Goal: Task Accomplishment & Management: Use online tool/utility

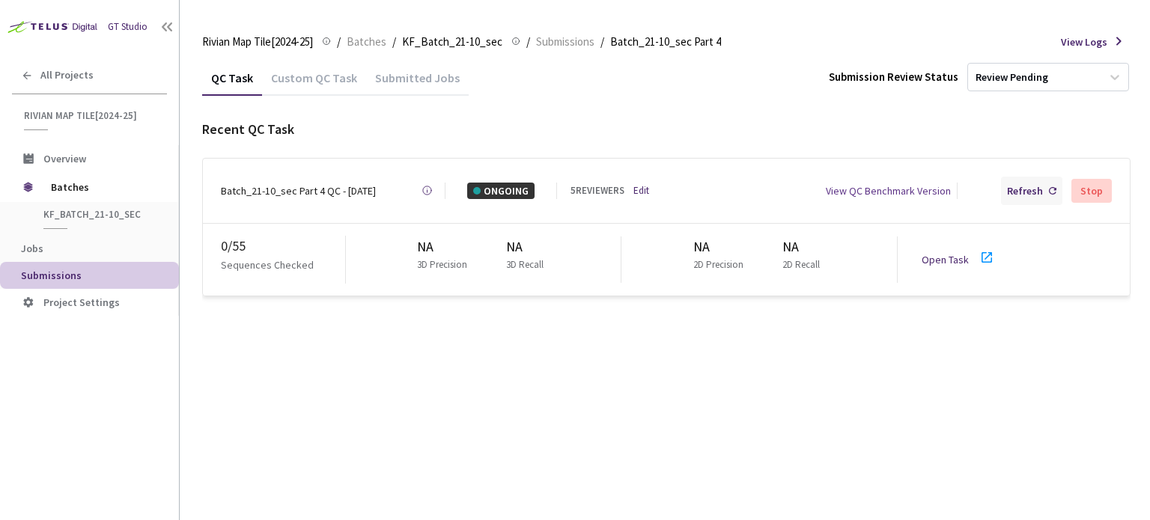
click at [1036, 186] on div "Refresh" at bounding box center [1025, 191] width 36 height 16
click at [300, 186] on div "Batch_21-10_sec Part 4 QC - 14 Aug, 2025" at bounding box center [298, 191] width 155 height 16
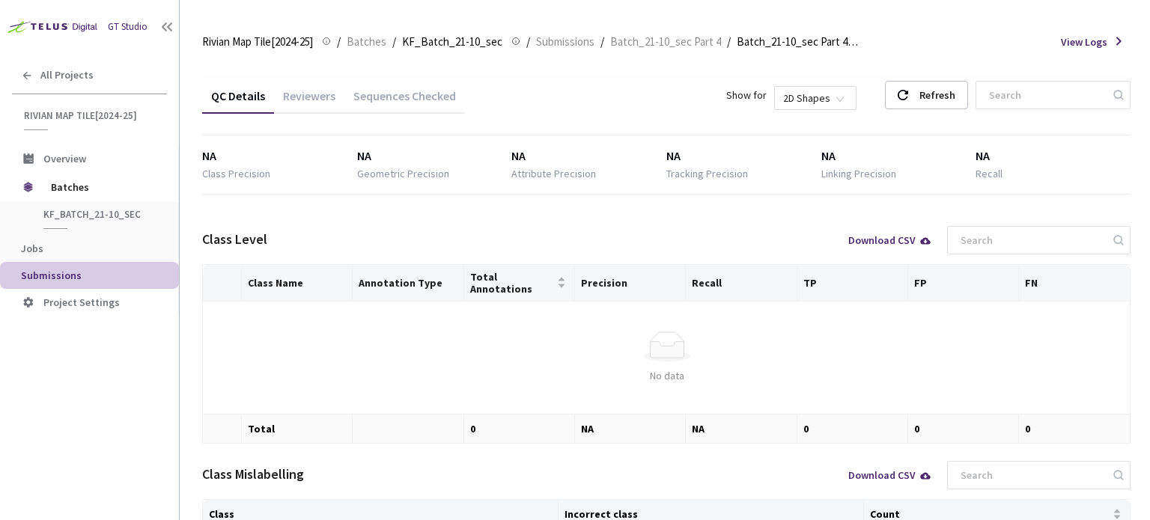
click at [410, 100] on div "Sequences Checked" at bounding box center [404, 100] width 121 height 25
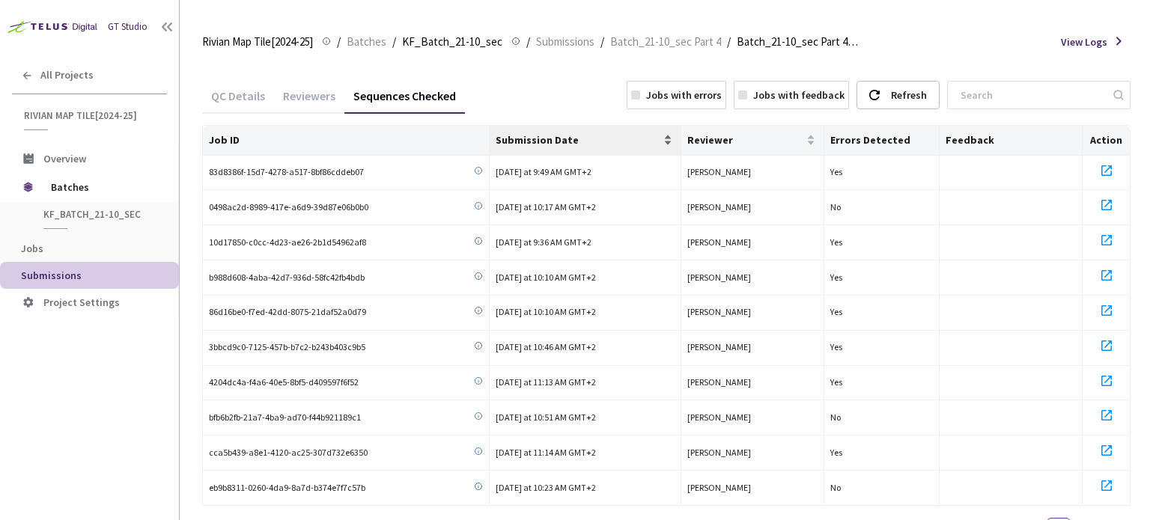
click at [527, 147] on div "Submission Date" at bounding box center [585, 140] width 178 height 15
click at [1106, 171] on icon at bounding box center [1107, 171] width 18 height 18
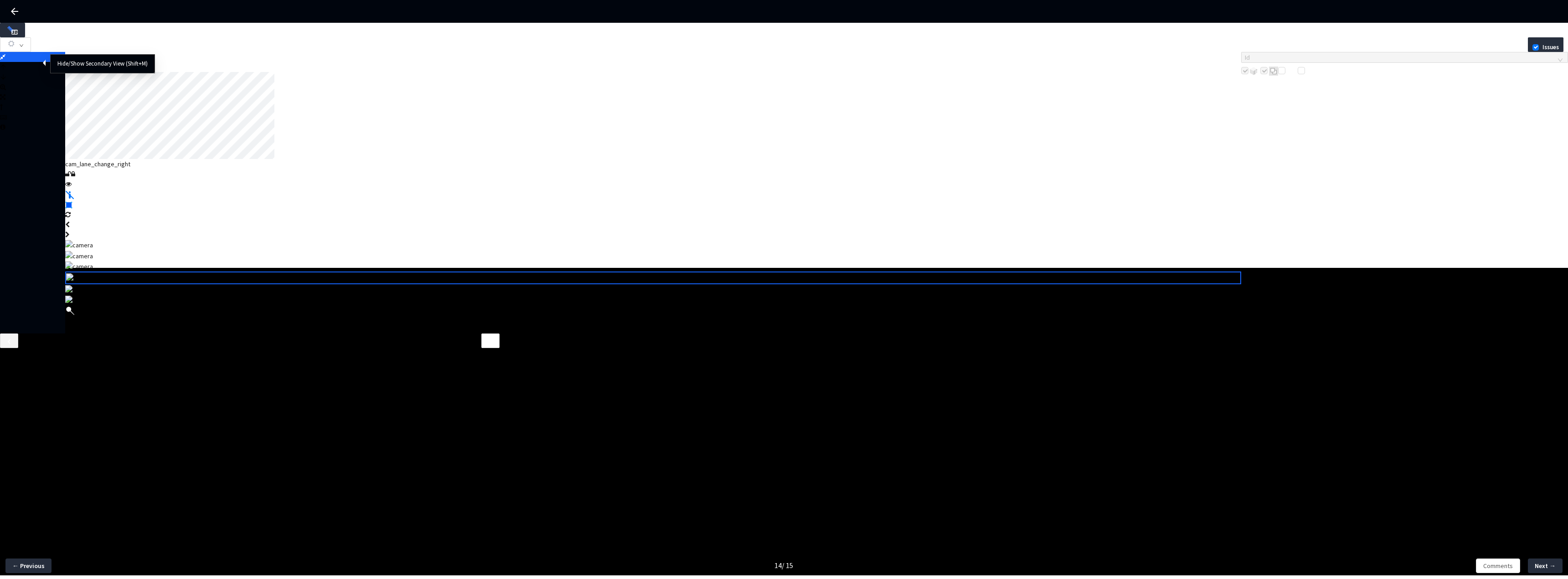
click at [5, 60] on icon at bounding box center [2, 57] width 5 height 6
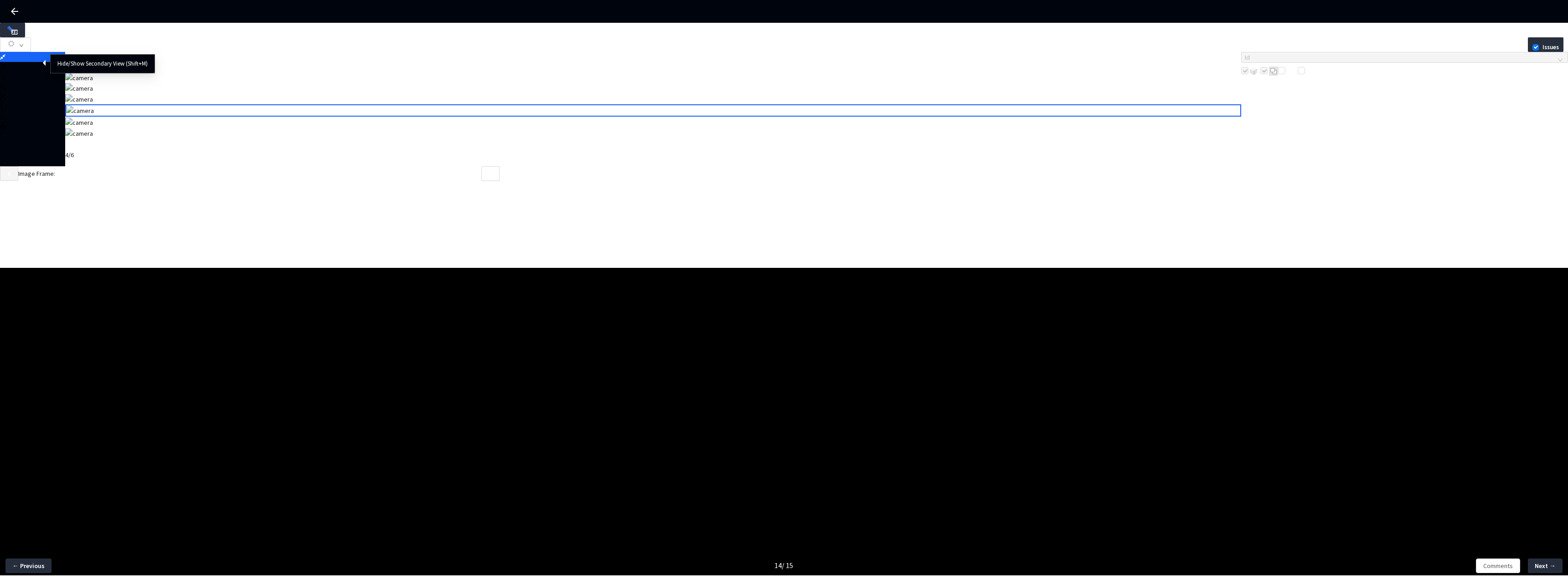
click at [5, 60] on icon at bounding box center [2, 57] width 5 height 6
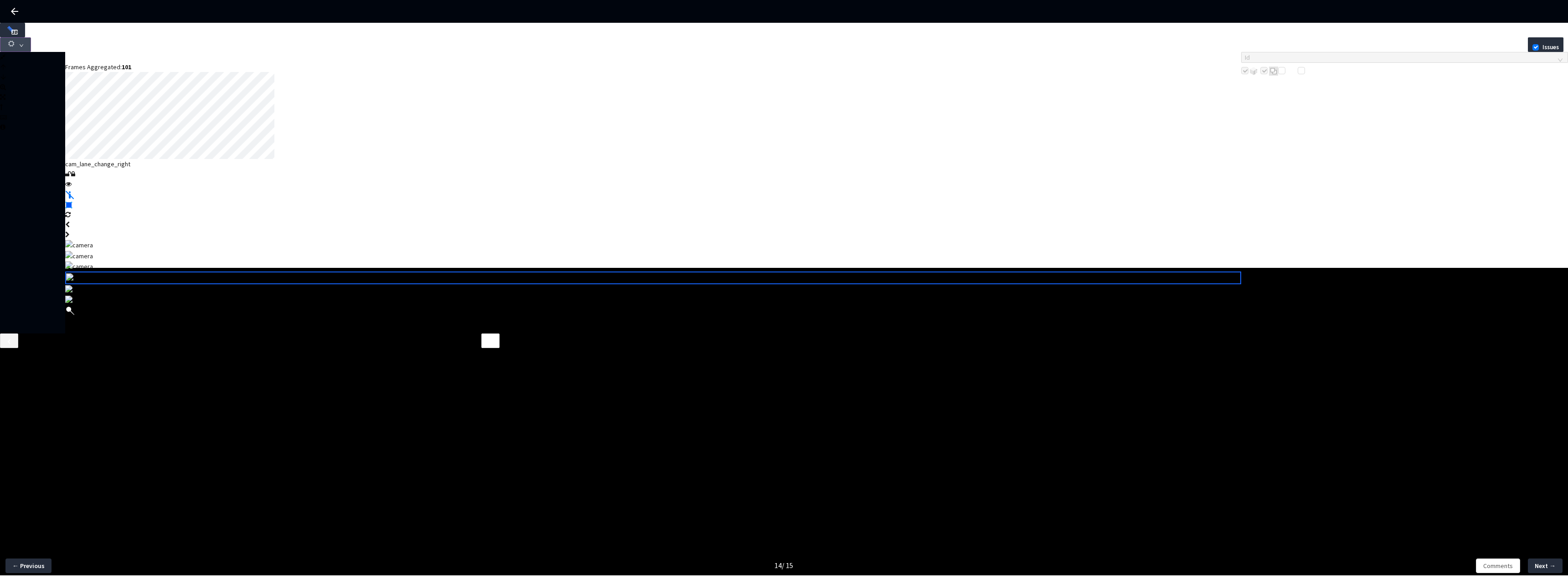
click at [31, 37] on button "button" at bounding box center [15, 44] width 31 height 15
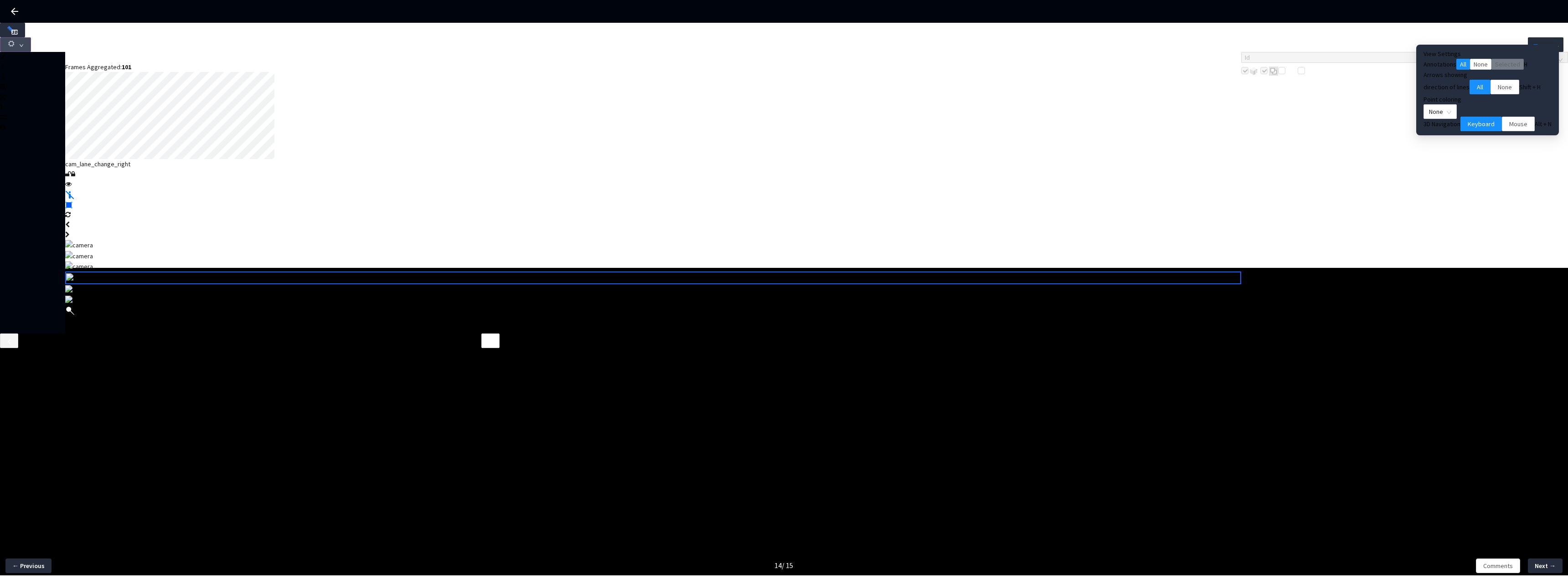
click at [31, 37] on button "button" at bounding box center [15, 44] width 31 height 15
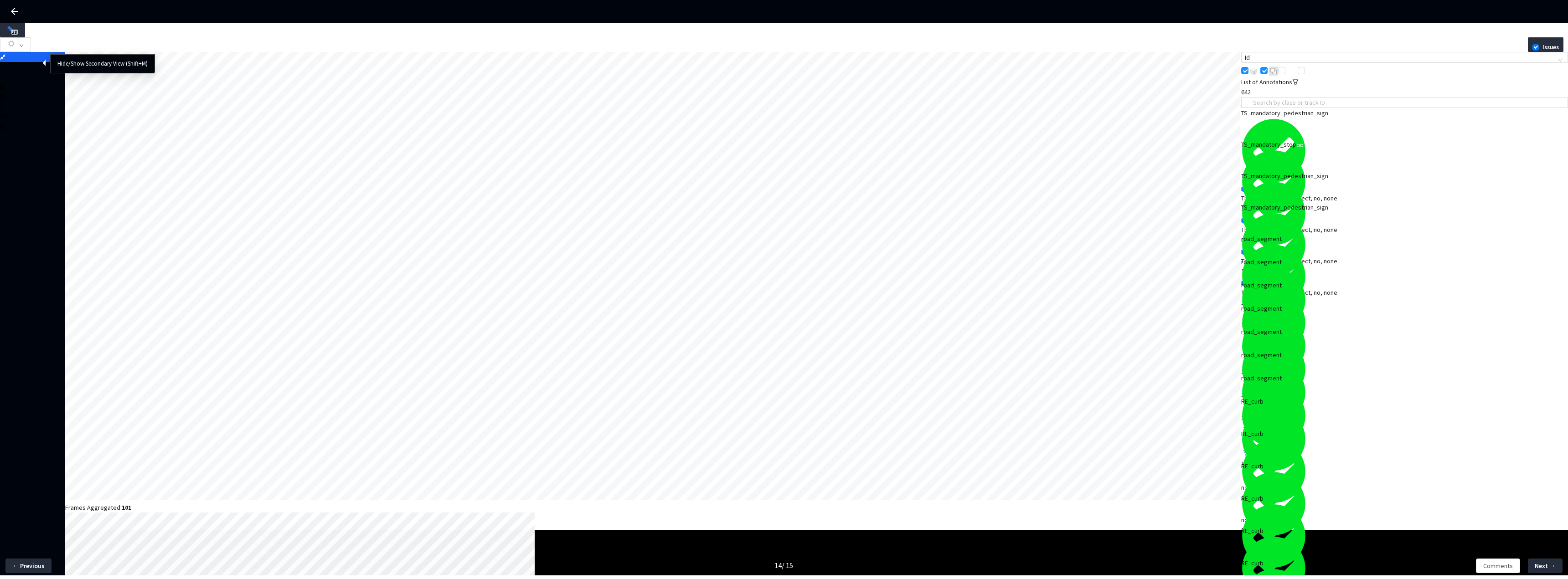
click at [5, 60] on icon at bounding box center [2, 57] width 5 height 6
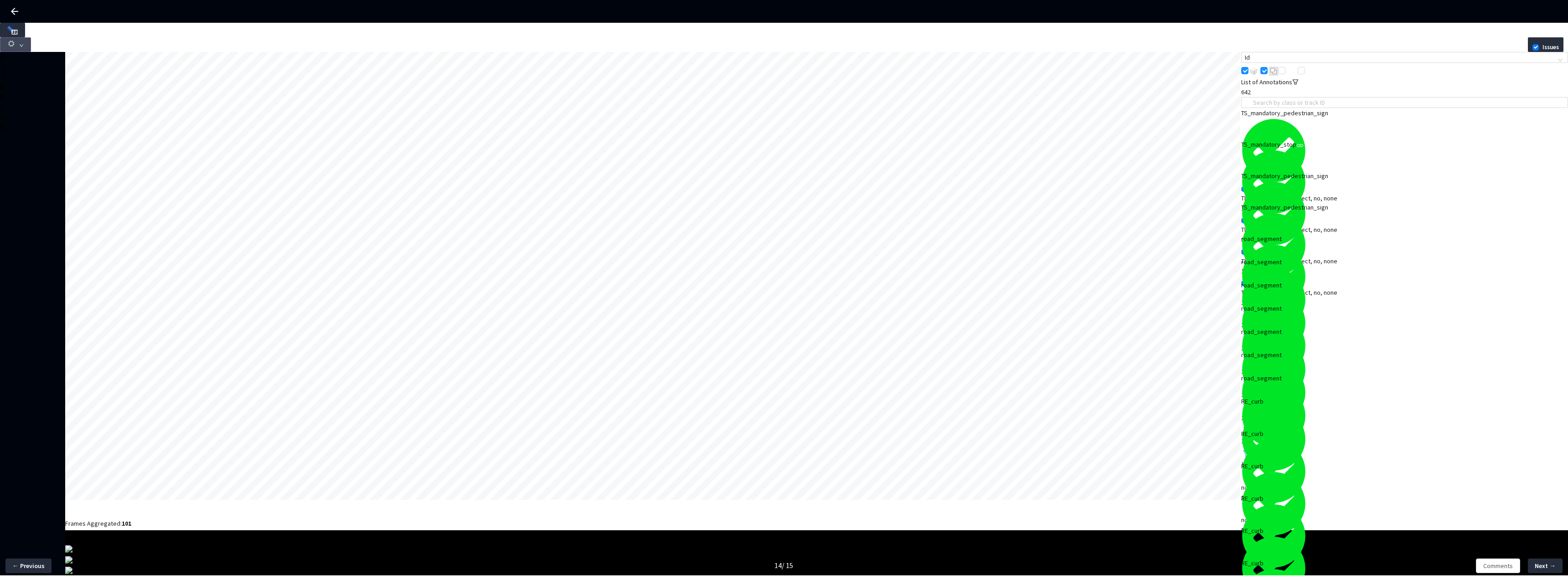
click at [31, 41] on button "button" at bounding box center [15, 44] width 31 height 15
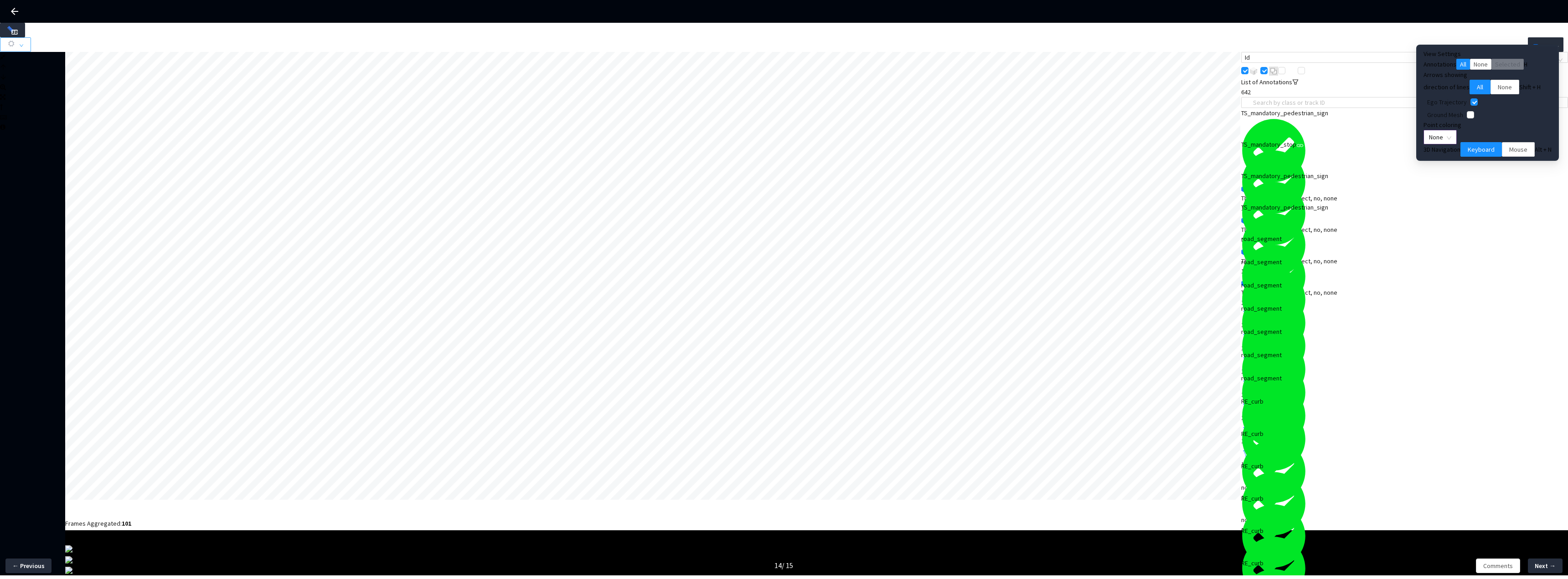
click at [1451, 144] on span "None" at bounding box center [1440, 137] width 23 height 13
click at [1470, 192] on div "Color Mapping" at bounding box center [1482, 186] width 48 height 10
click at [1476, 144] on span "Color Mapping" at bounding box center [1453, 137] width 47 height 13
click at [1480, 181] on div "Point Intensity" at bounding box center [1482, 175] width 48 height 10
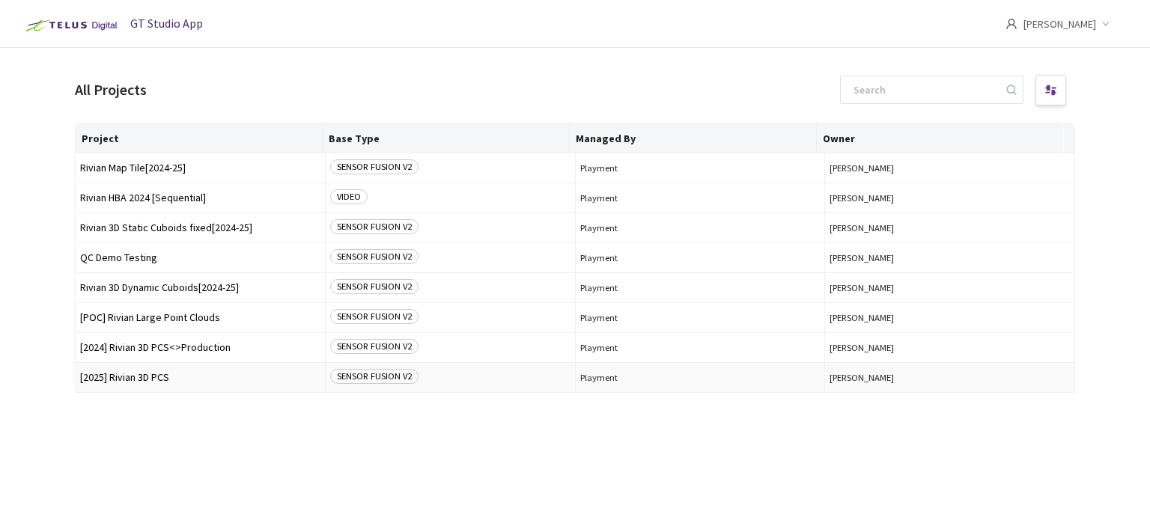
click at [156, 388] on td "[2025] Rivian 3D PCS" at bounding box center [201, 378] width 250 height 30
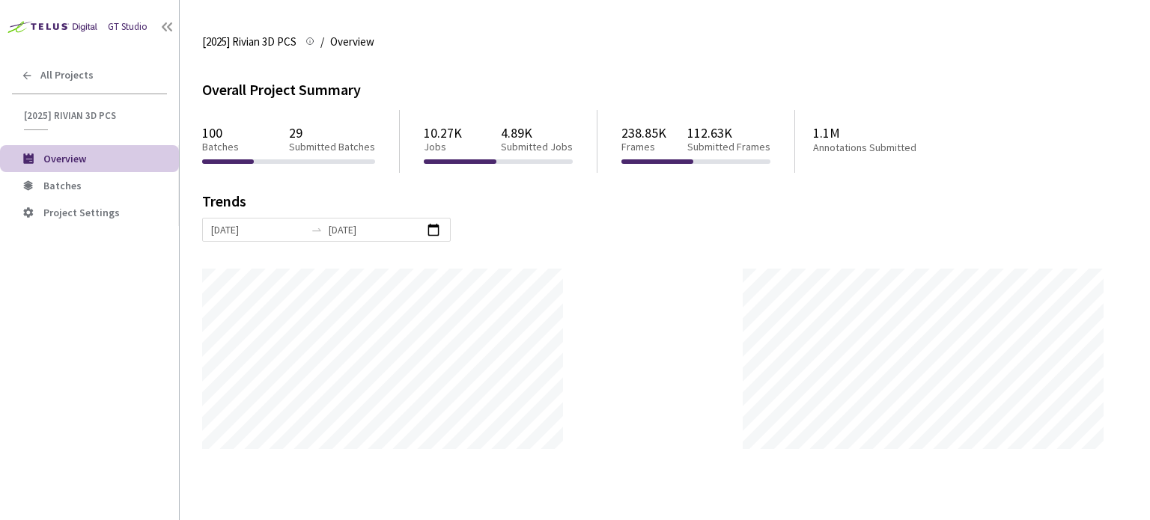
scroll to position [520, 1150]
click at [91, 190] on span "Batches" at bounding box center [105, 186] width 124 height 13
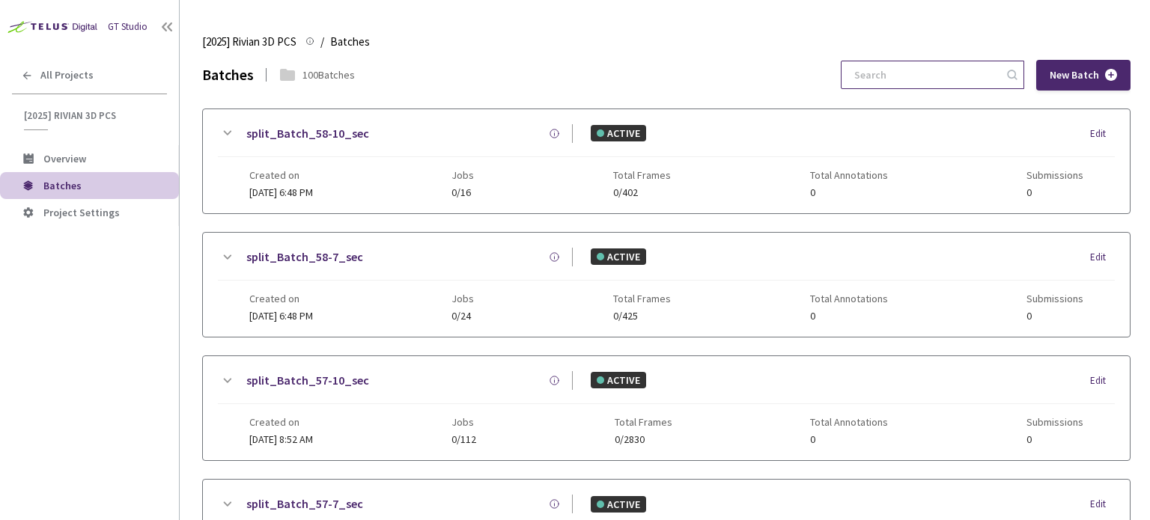
click at [917, 72] on input at bounding box center [925, 74] width 160 height 27
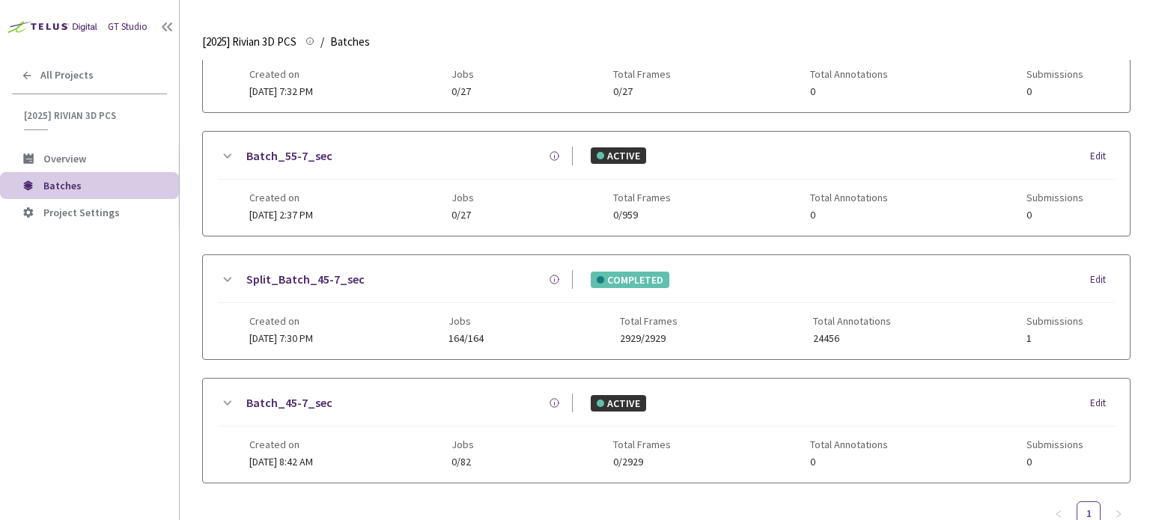
scroll to position [261, 0]
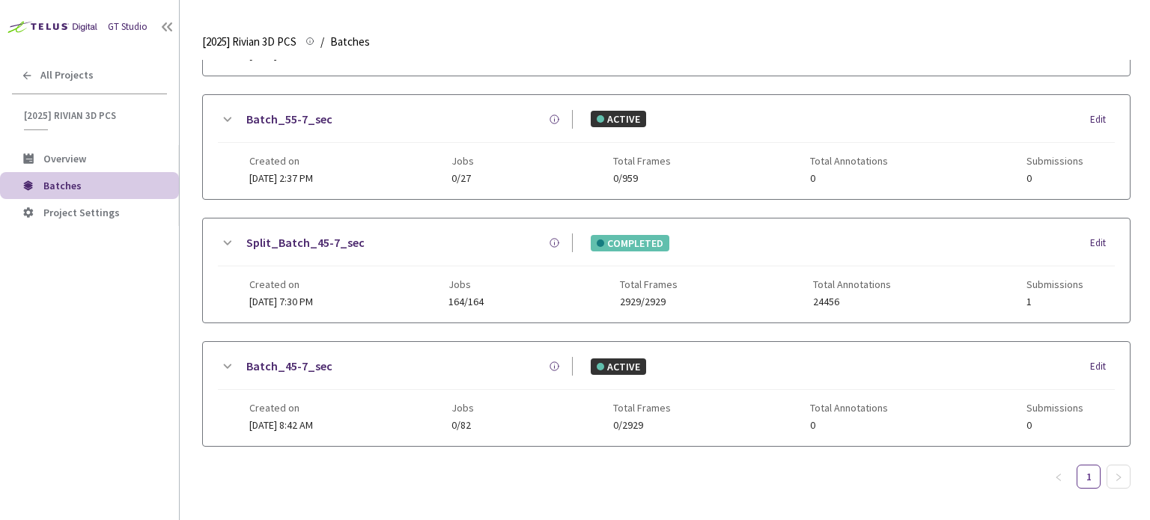
type input "5-7"
click at [93, 58] on div "GT Studio All Projects [2025] Rivian 3D PCS [2025] Rivian 3D PCS Overview Batch…" at bounding box center [89, 244] width 179 height 489
click at [94, 64] on div "All Projects" at bounding box center [89, 75] width 179 height 31
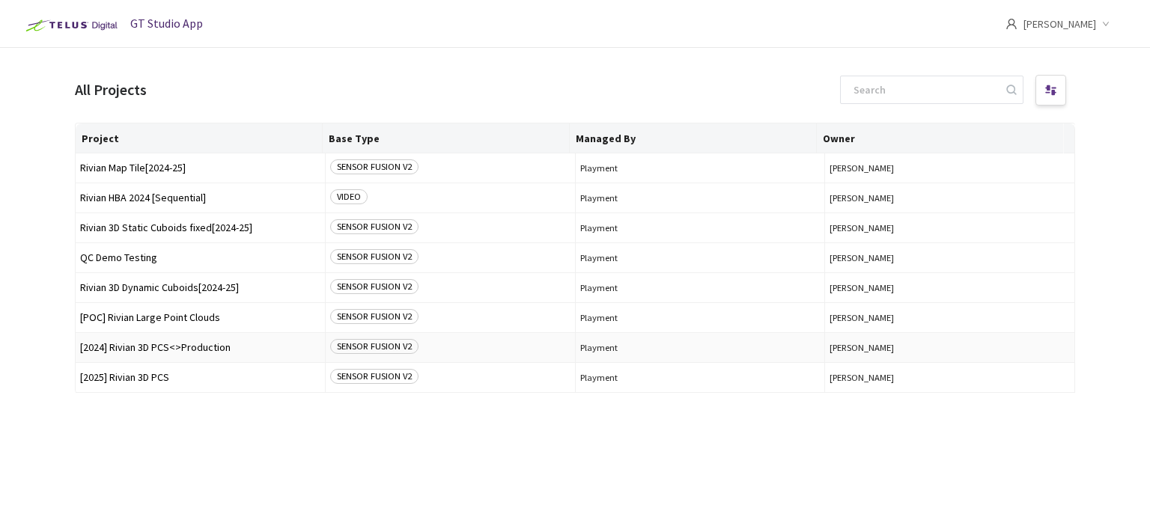
click at [183, 342] on span "[2024] Rivian 3D PCS<>Production" at bounding box center [200, 347] width 240 height 11
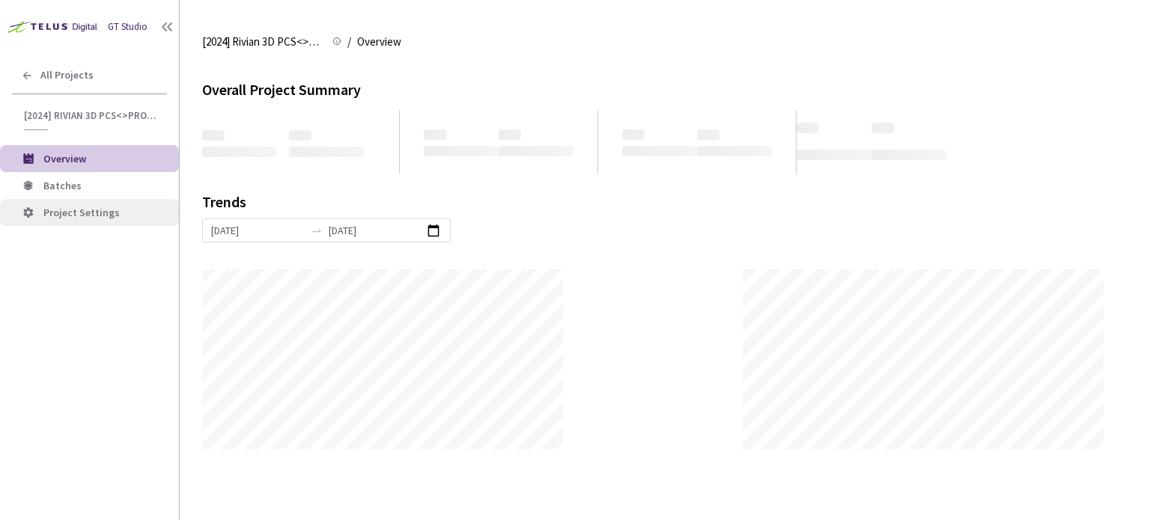
scroll to position [520, 1150]
click at [97, 192] on li "Batches" at bounding box center [89, 185] width 179 height 27
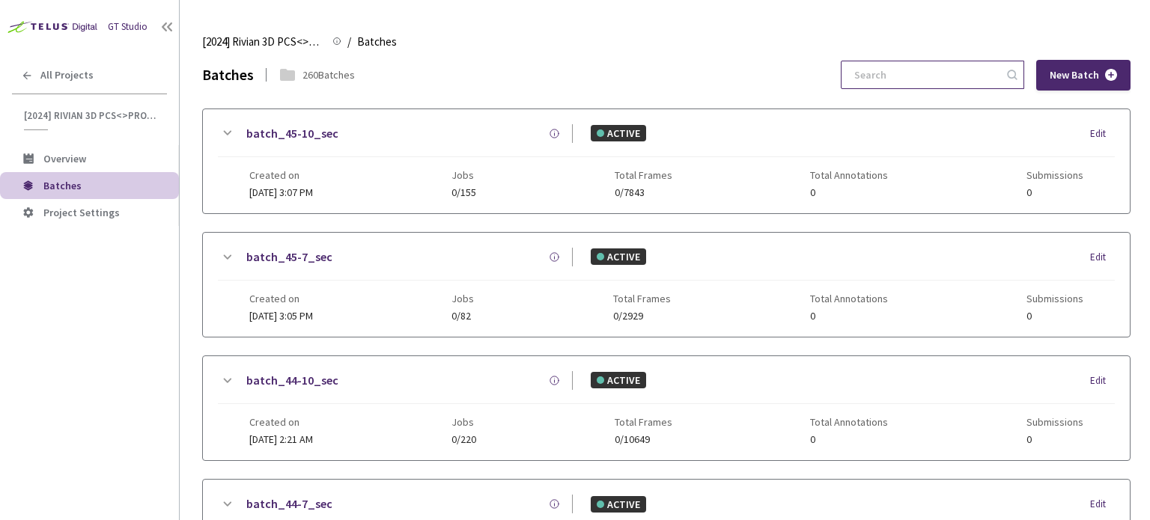
click at [941, 64] on input at bounding box center [925, 74] width 160 height 27
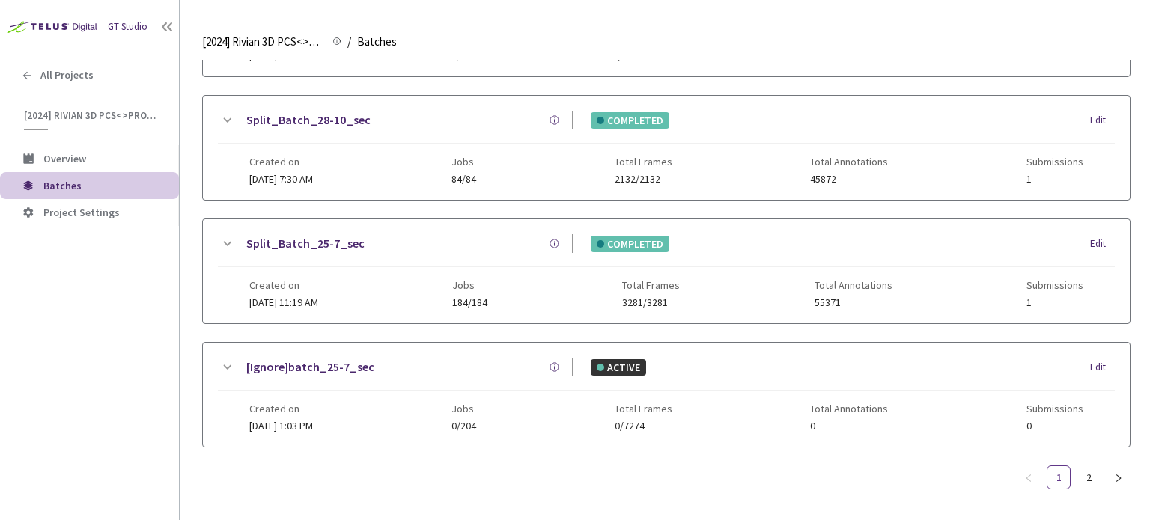
scroll to position [385, 0]
type input "5-7"
click at [1079, 480] on link "2" at bounding box center [1089, 477] width 22 height 22
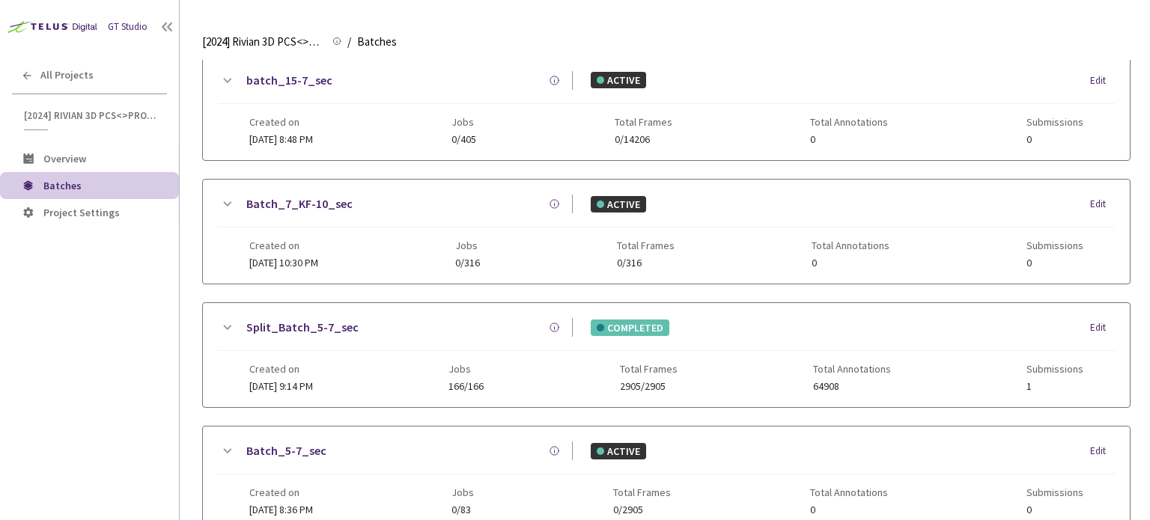
scroll to position [374, 0]
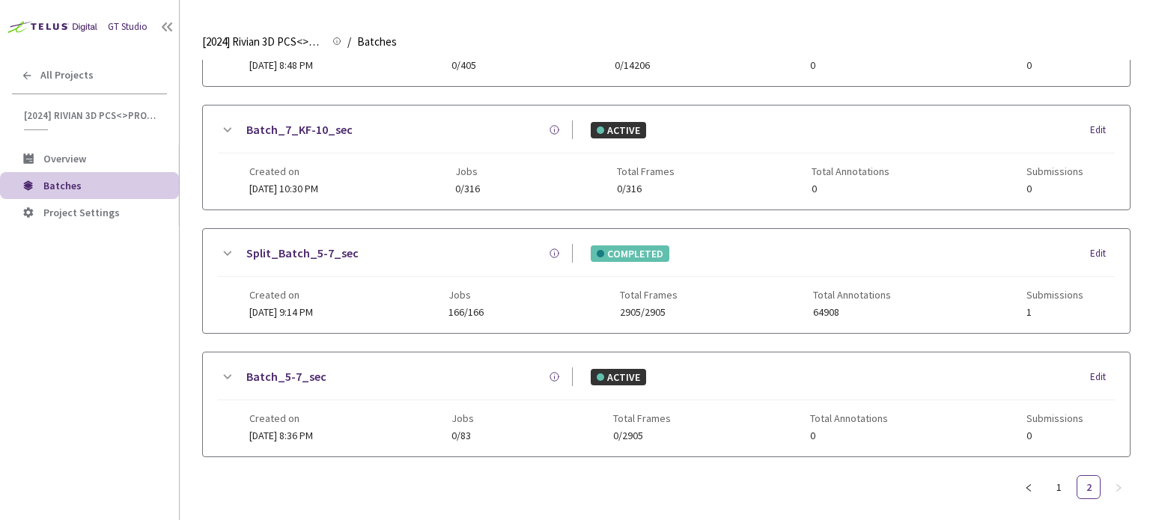
click at [322, 244] on link "Split_Batch_5-7_sec" at bounding box center [302, 253] width 112 height 19
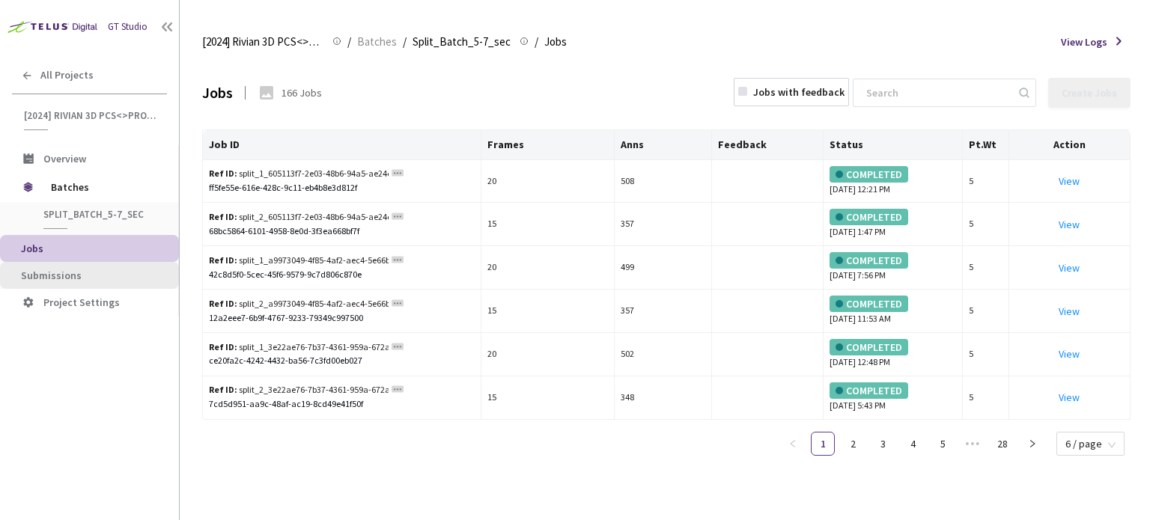
click at [107, 278] on span "Submissions" at bounding box center [94, 276] width 146 height 13
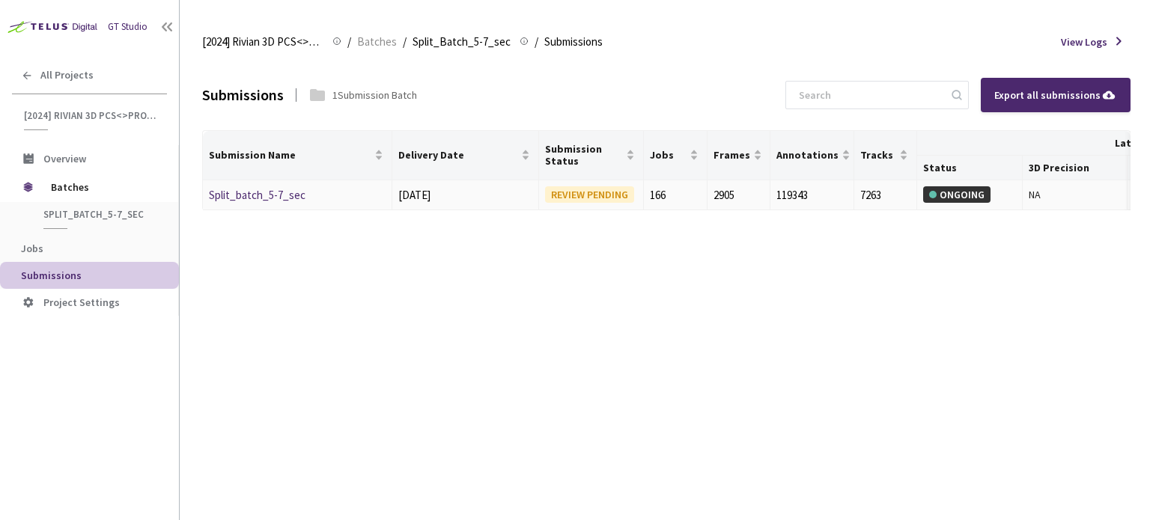
click at [261, 198] on link "Split_batch_5-7_sec" at bounding box center [257, 195] width 97 height 14
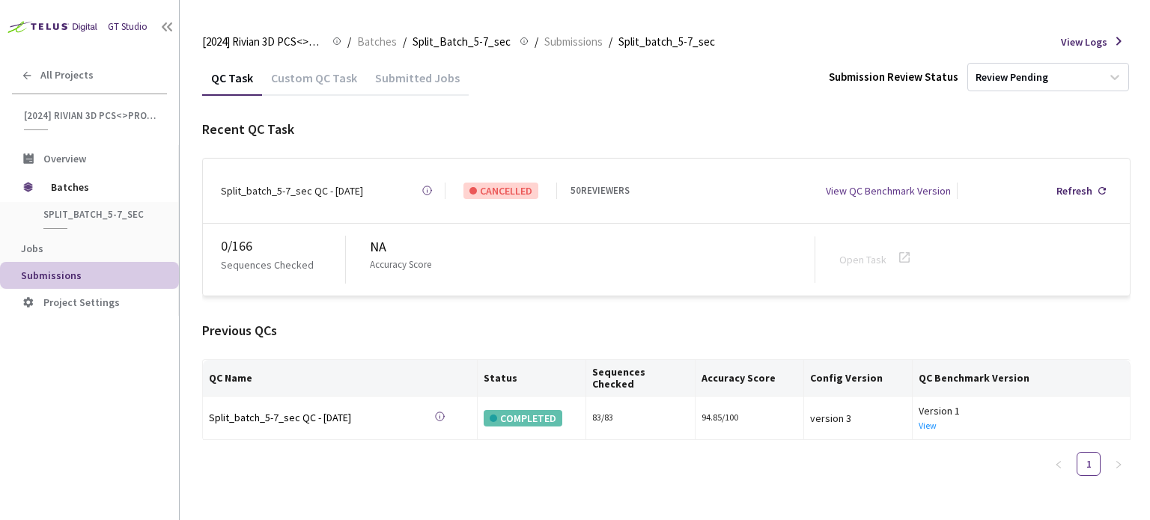
click at [299, 74] on div "Custom QC Task" at bounding box center [314, 82] width 104 height 25
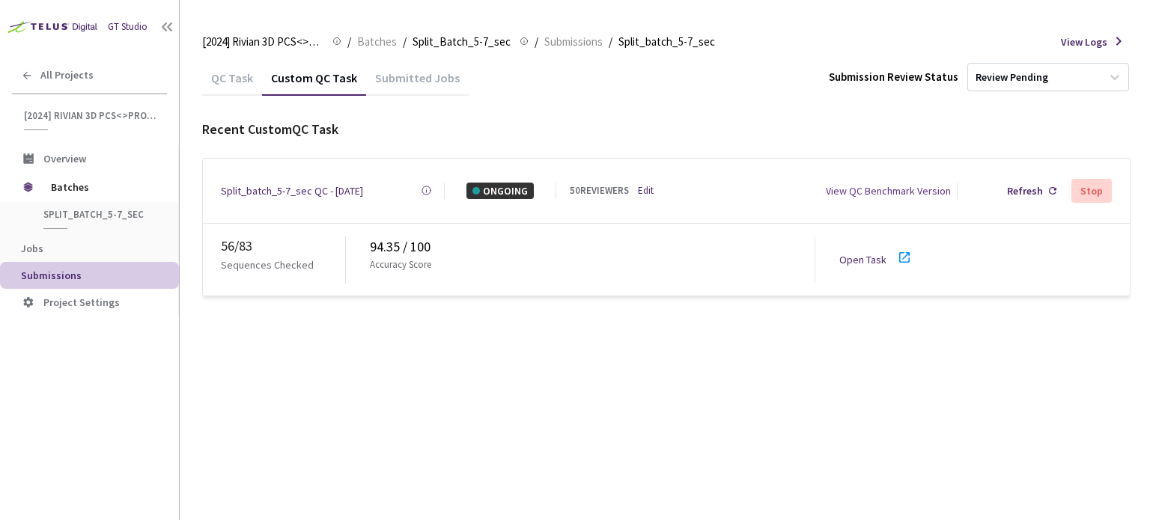
click at [899, 249] on icon at bounding box center [905, 258] width 18 height 18
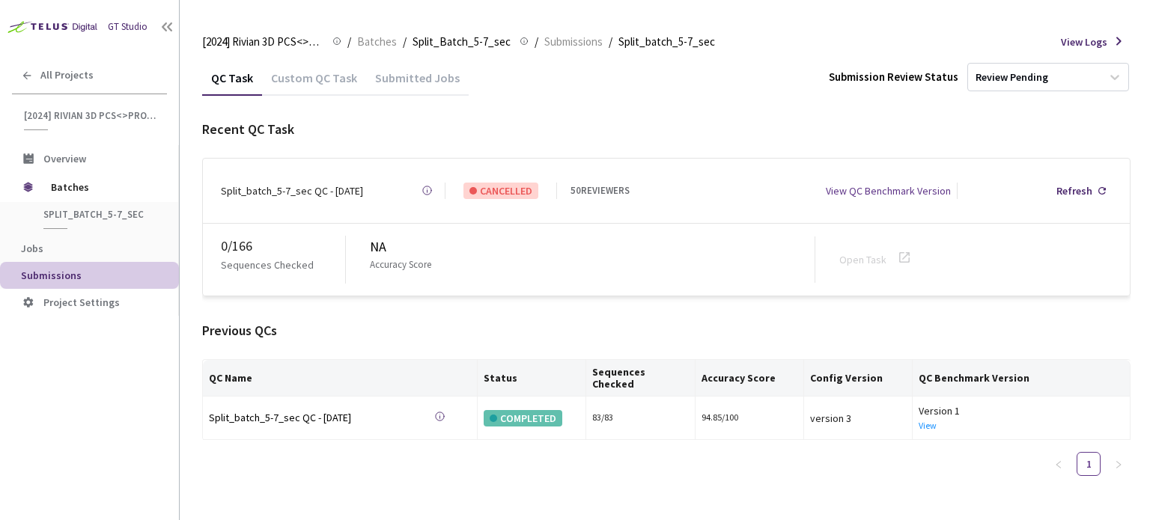
click at [323, 70] on div "Custom QC Task" at bounding box center [314, 76] width 104 height 32
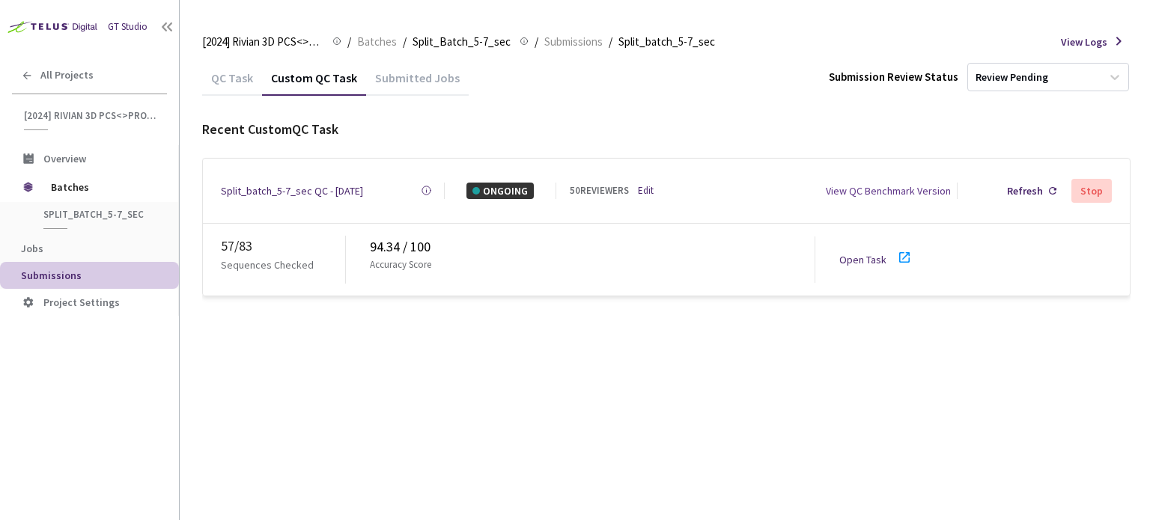
click at [899, 261] on link at bounding box center [905, 262] width 18 height 13
